Goal: Obtain resource: Download file/media

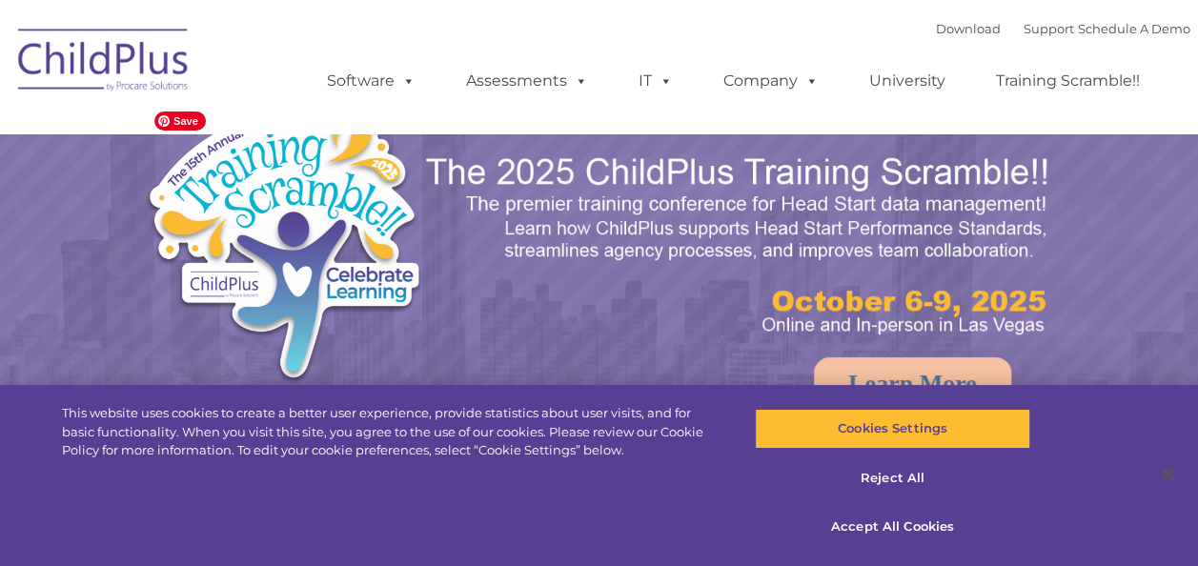
select select "MEDIUM"
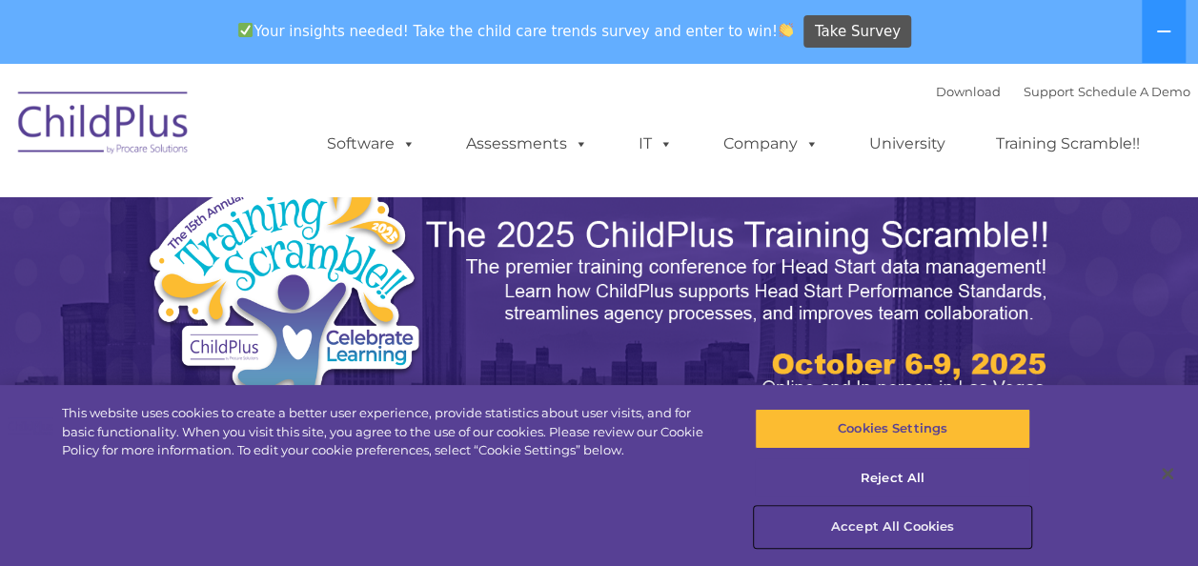
click at [887, 531] on button "Accept All Cookies" at bounding box center [892, 527] width 275 height 40
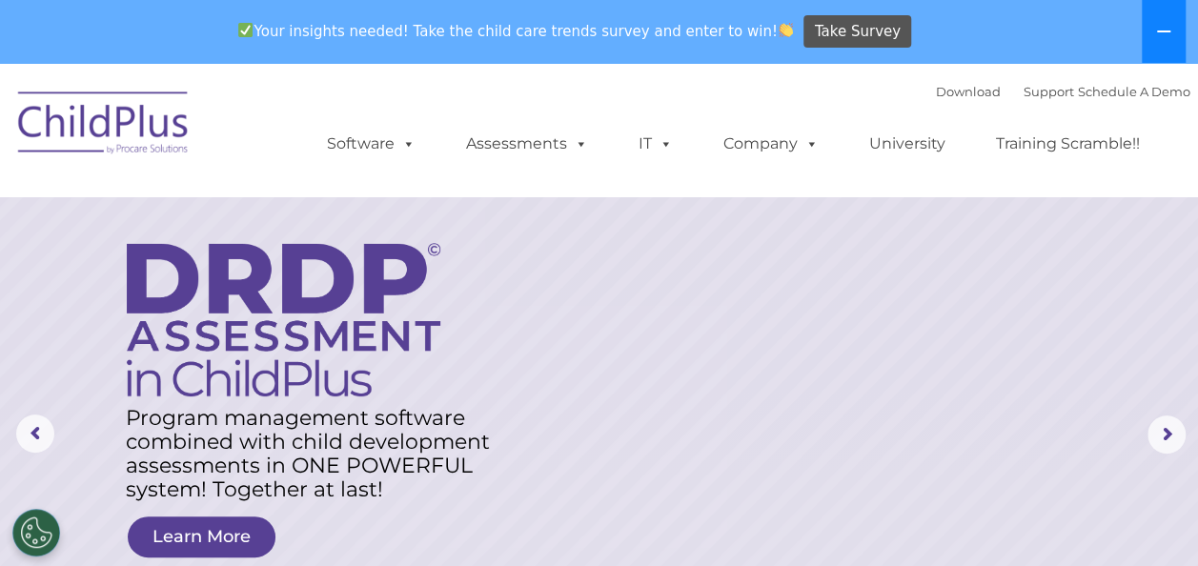
click at [1162, 40] on button at bounding box center [1164, 31] width 44 height 63
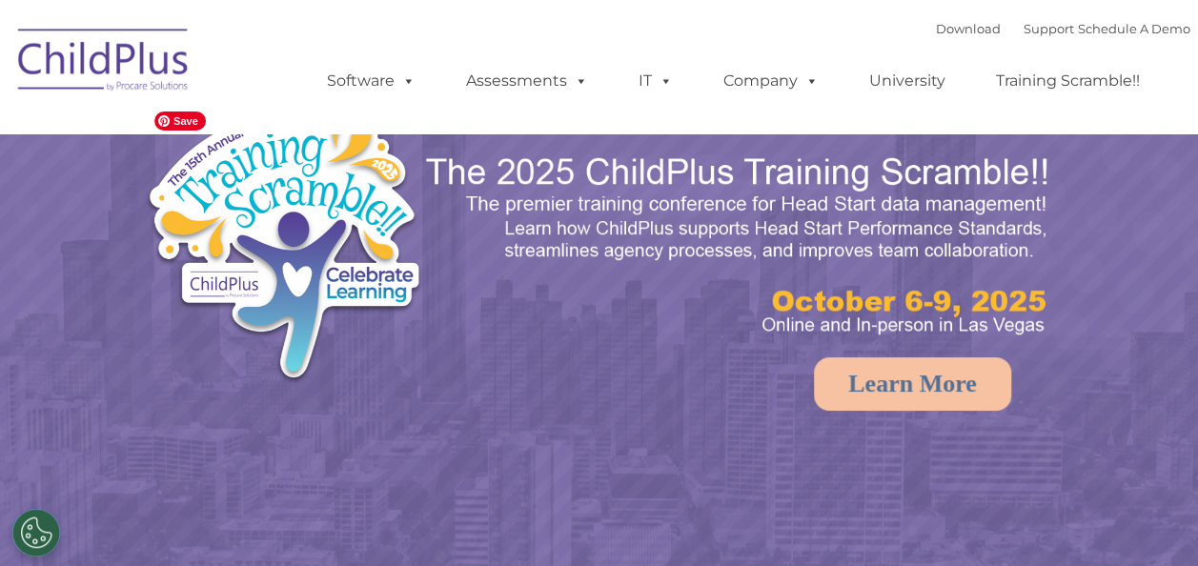
select select "MEDIUM"
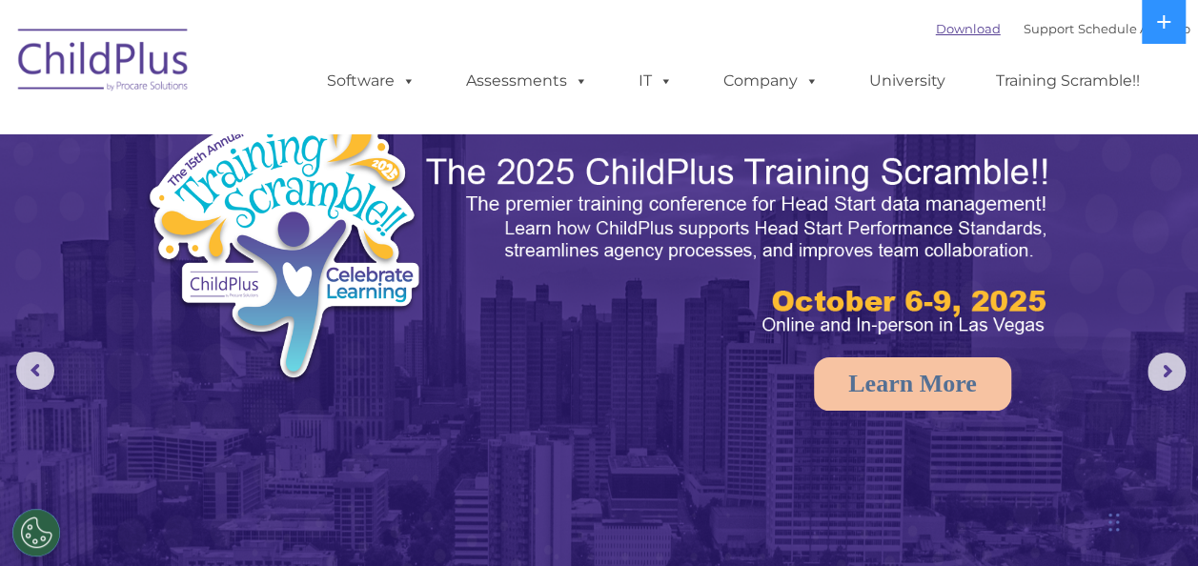
click at [958, 30] on link "Download" at bounding box center [968, 28] width 65 height 15
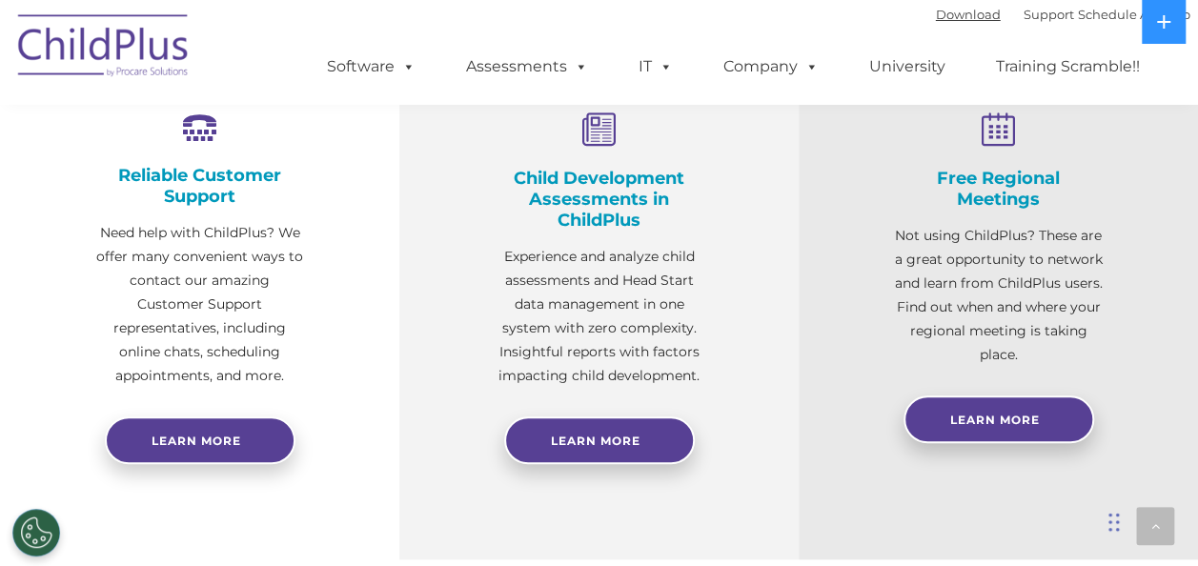
scroll to position [731, 0]
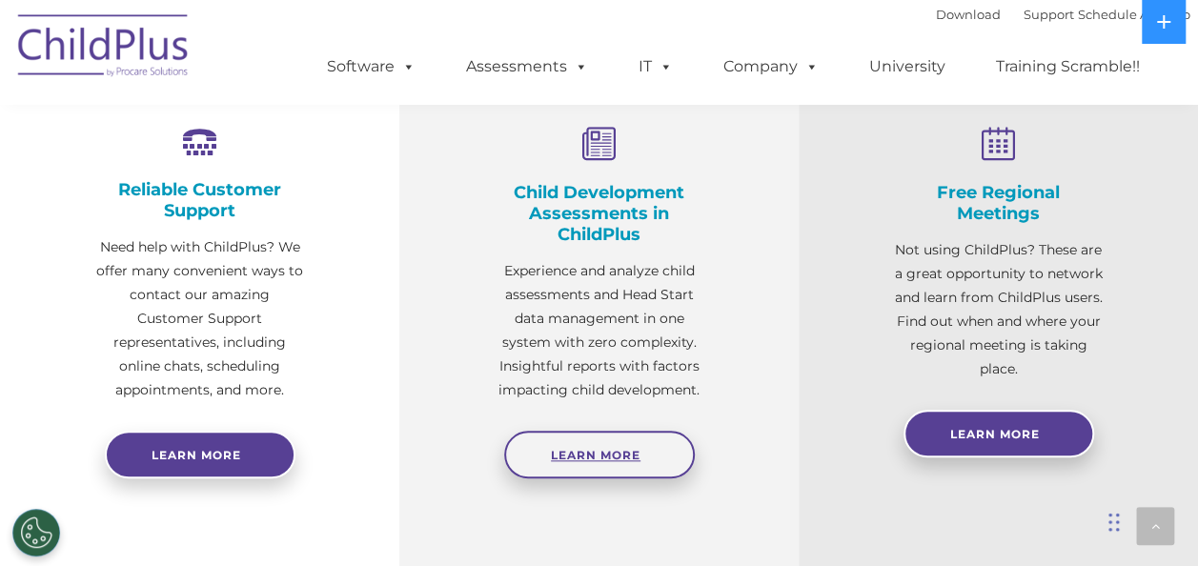
click at [557, 443] on link "Learn More" at bounding box center [599, 455] width 191 height 48
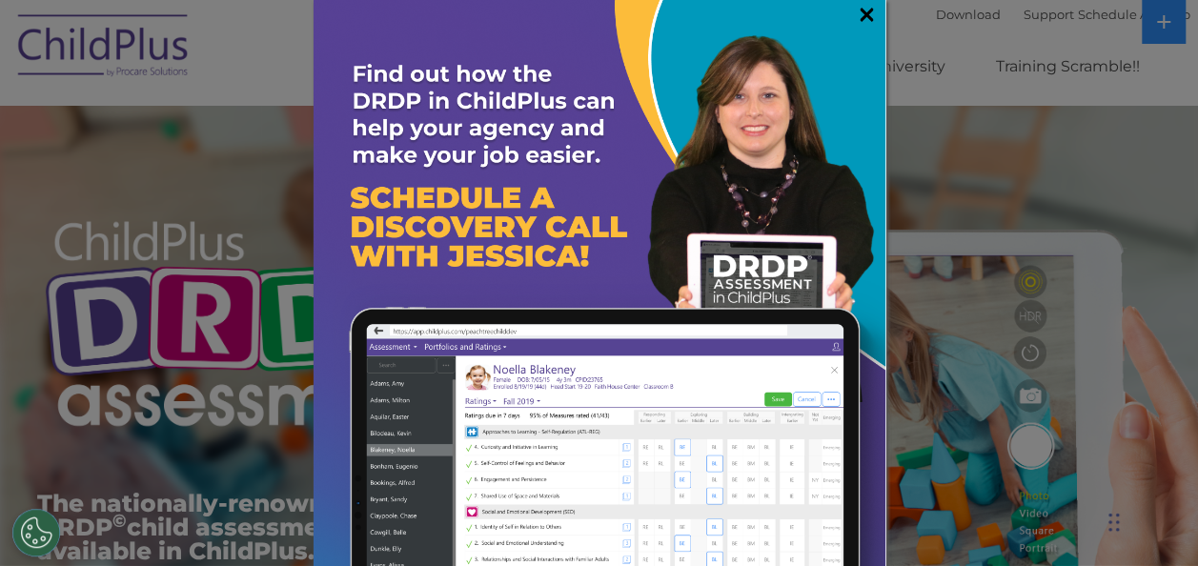
click at [856, 15] on link "×" at bounding box center [867, 14] width 22 height 19
